Goal: Find specific page/section: Find specific page/section

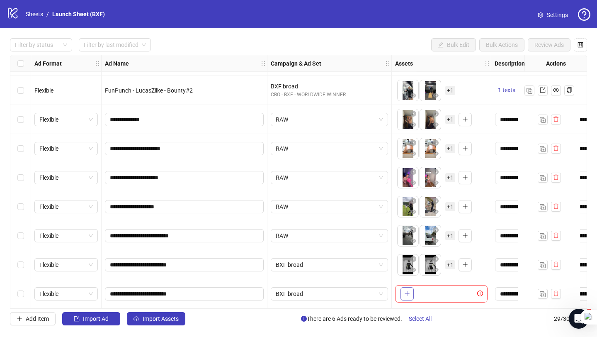
click at [407, 291] on icon "plus" at bounding box center [407, 293] width 0 height 5
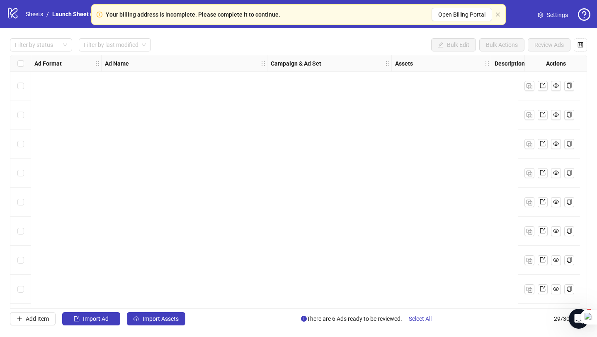
scroll to position [609, 0]
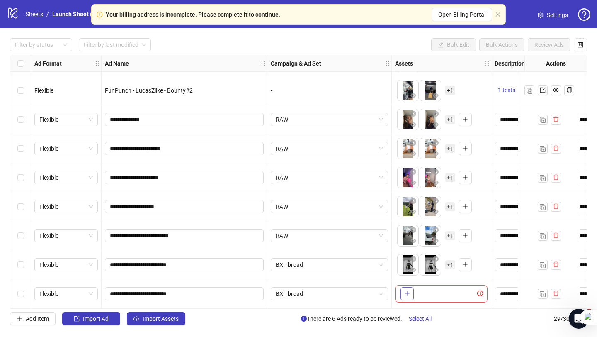
click at [408, 292] on icon "plus" at bounding box center [407, 293] width 6 height 6
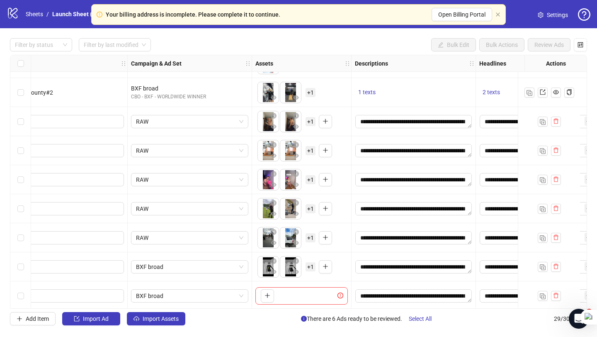
scroll to position [601, 140]
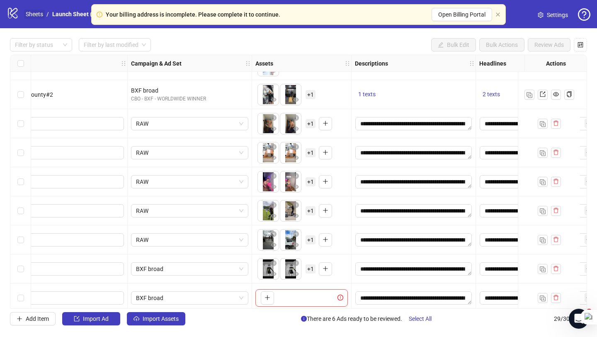
click at [36, 16] on link "Sheets" at bounding box center [34, 14] width 21 height 9
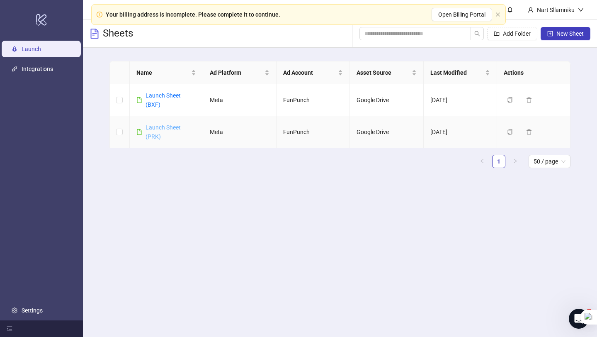
click at [157, 130] on link "Launch Sheet (PRK)" at bounding box center [163, 132] width 35 height 16
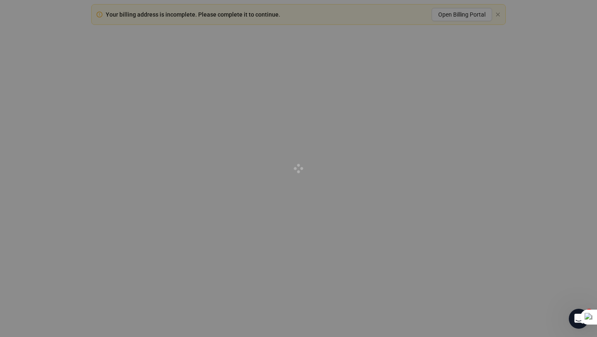
click at [304, 109] on div at bounding box center [298, 168] width 597 height 337
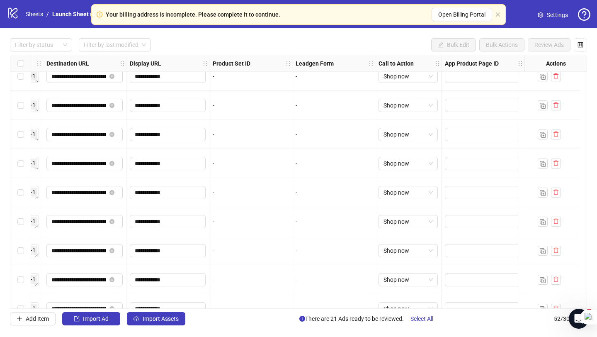
scroll to position [1107, 786]
